Goal: Communication & Community: Answer question/provide support

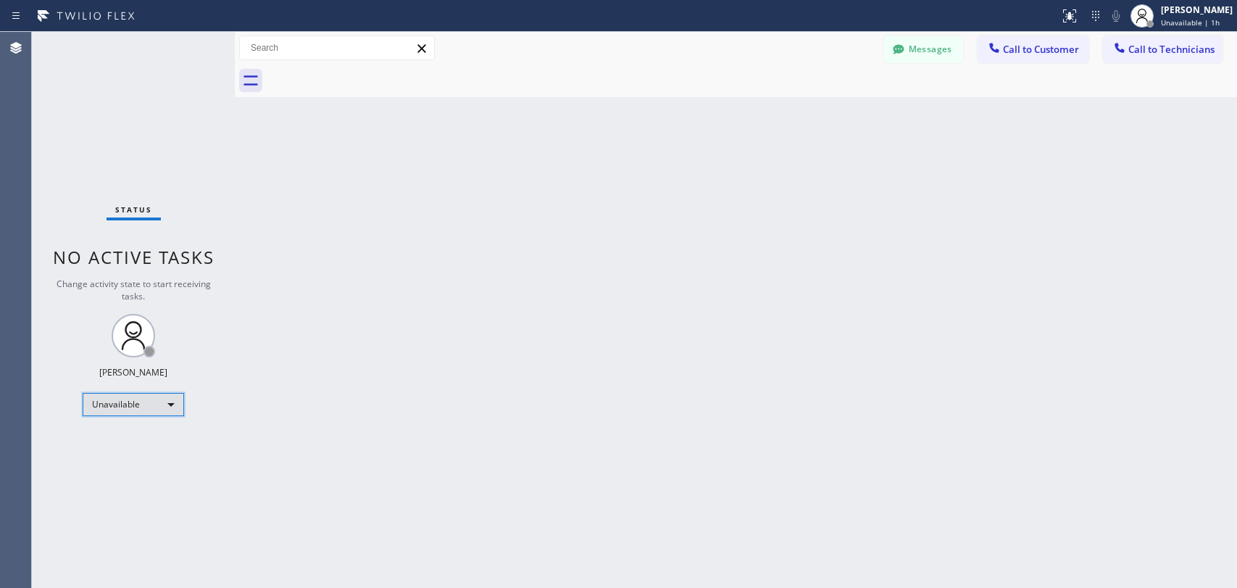
click at [162, 401] on div "Unavailable" at bounding box center [133, 404] width 101 height 23
click at [146, 425] on li "Offline" at bounding box center [132, 422] width 99 height 17
click at [143, 404] on div "Offline" at bounding box center [133, 404] width 101 height 23
click at [139, 445] on li "Available" at bounding box center [132, 440] width 99 height 17
click at [1140, 57] on button "Call to Technicians" at bounding box center [1163, 49] width 120 height 28
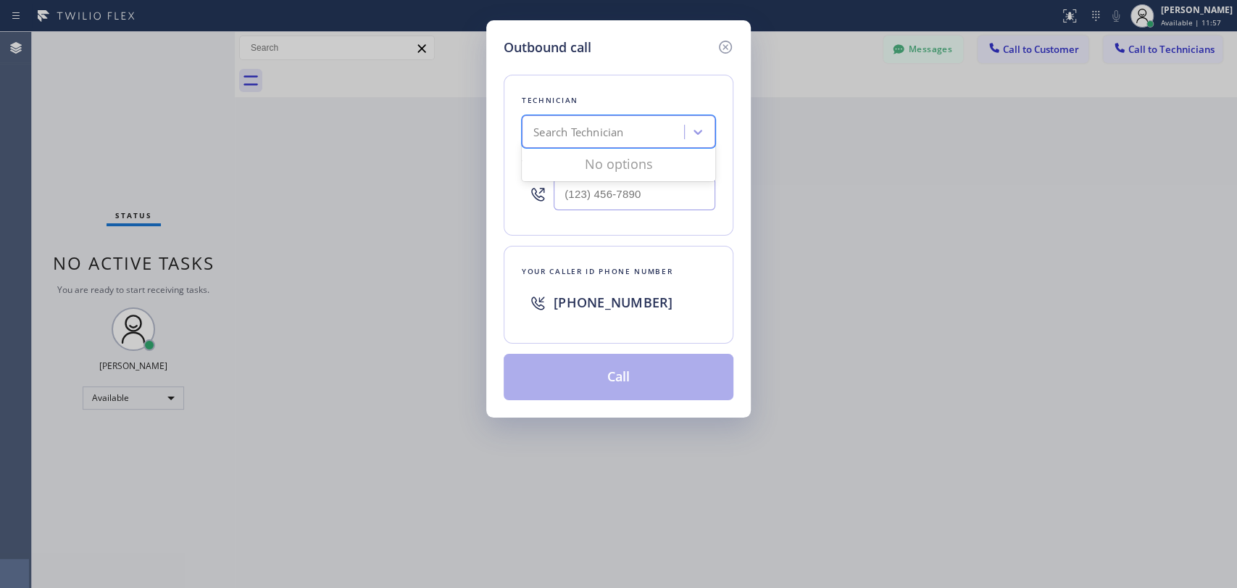
click at [648, 132] on div "Search Technician" at bounding box center [605, 132] width 158 height 25
type input "[PERSON_NAME]"
click at [614, 162] on div "[PERSON_NAME]" at bounding box center [618, 162] width 193 height 26
type input "[PHONE_NUMBER]"
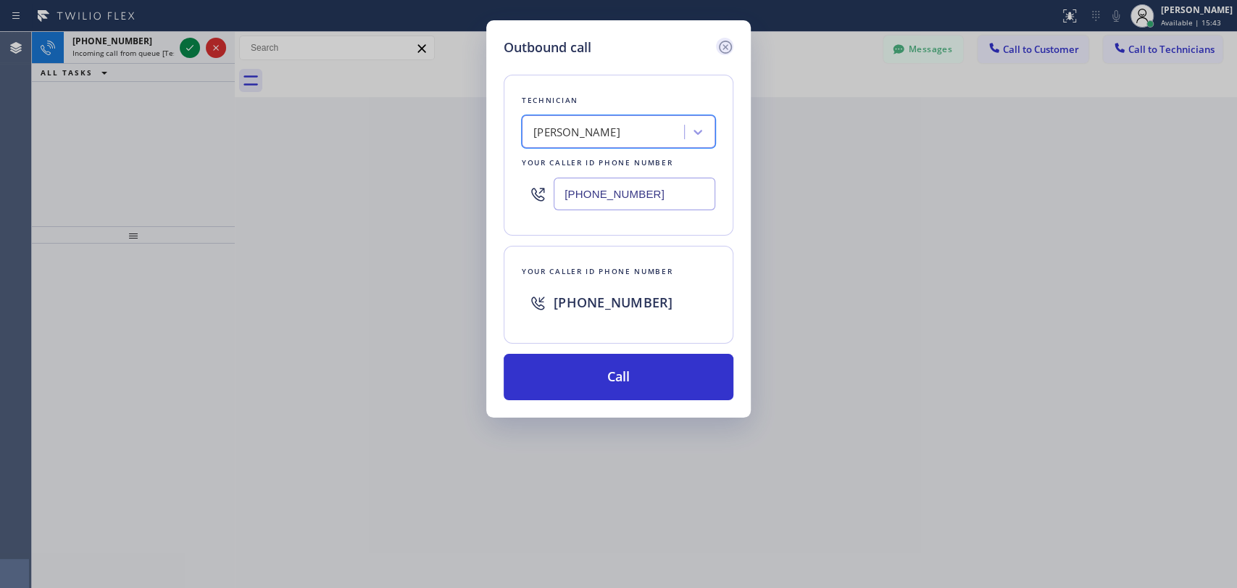
click at [720, 48] on icon at bounding box center [725, 46] width 17 height 17
